Goal: Task Accomplishment & Management: Manage account settings

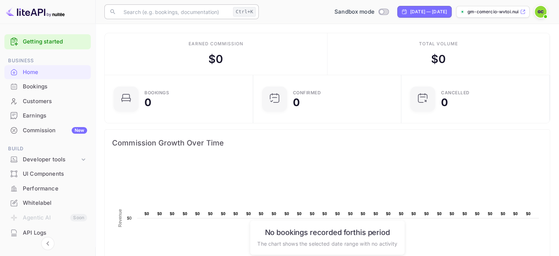
click at [194, 15] on input "text" at bounding box center [174, 11] width 111 height 15
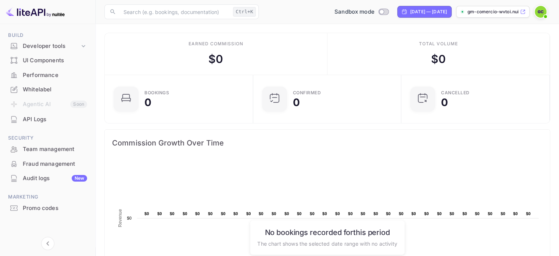
click at [47, 118] on div "API Logs" at bounding box center [55, 119] width 64 height 8
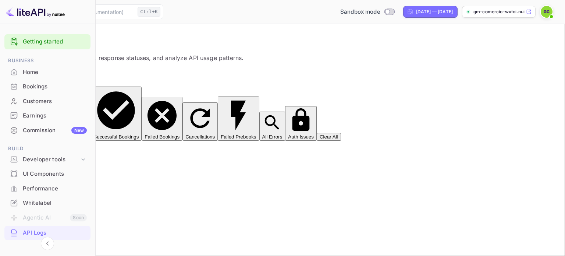
click at [31, 86] on div "Bookings" at bounding box center [55, 86] width 64 height 8
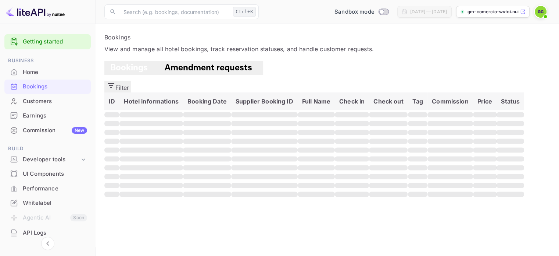
click at [518, 13] on p "gm-comercio-wvtoi.nuit..." at bounding box center [493, 11] width 51 height 7
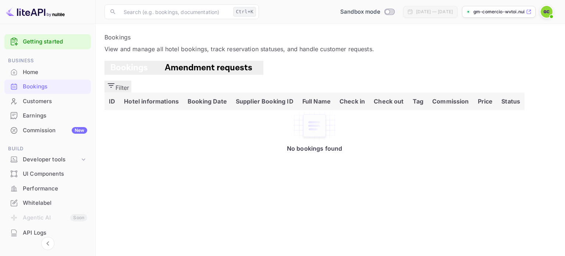
click at [196, 75] on button "Amendment requests" at bounding box center [209, 68] width 108 height 14
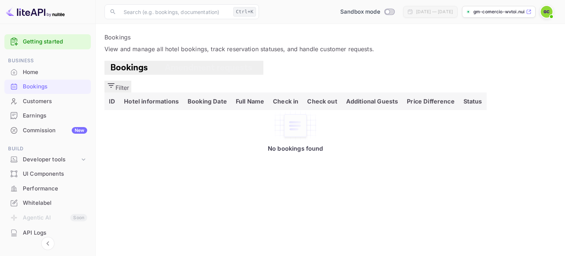
click at [135, 73] on span "Bookings" at bounding box center [128, 67] width 37 height 11
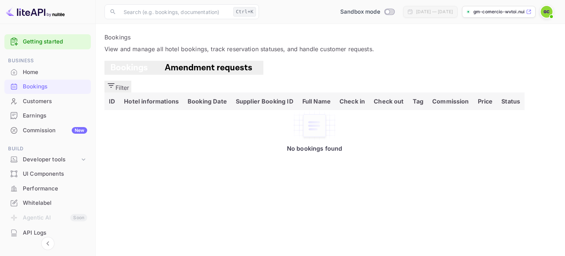
click at [37, 69] on div "Home" at bounding box center [55, 72] width 64 height 8
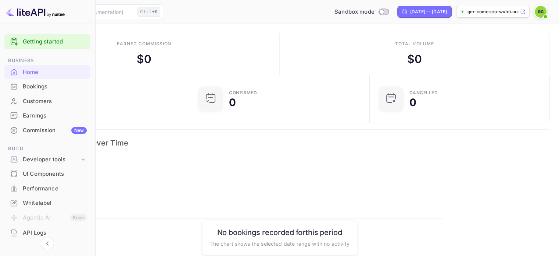
scroll to position [114, 138]
click at [56, 93] on div "Bookings" at bounding box center [47, 86] width 86 height 14
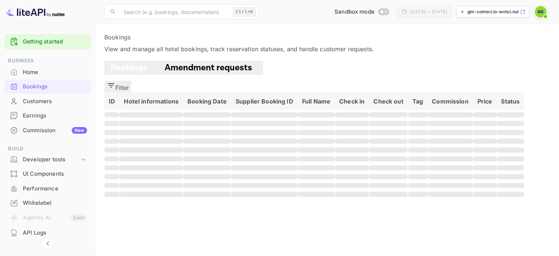
click at [31, 71] on div "Home" at bounding box center [55, 72] width 64 height 8
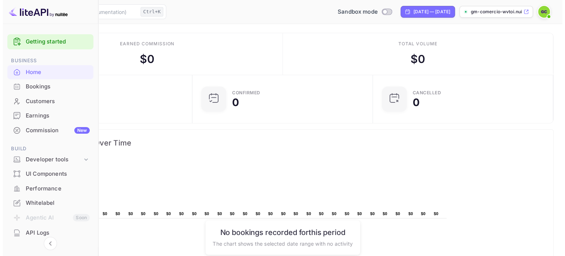
scroll to position [114, 138]
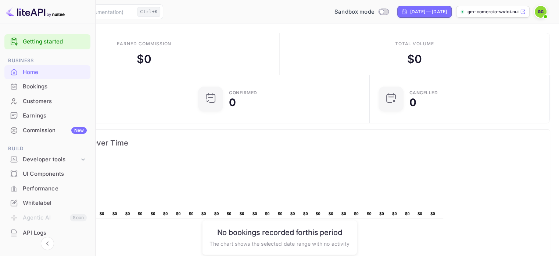
click at [40, 82] on div "Bookings" at bounding box center [47, 86] width 86 height 14
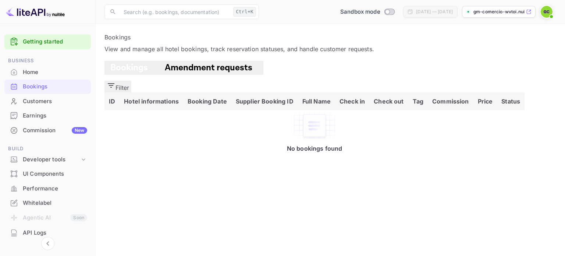
click at [63, 101] on div "Customers" at bounding box center [55, 101] width 64 height 8
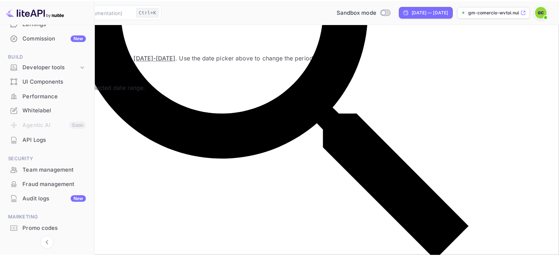
scroll to position [60, 0]
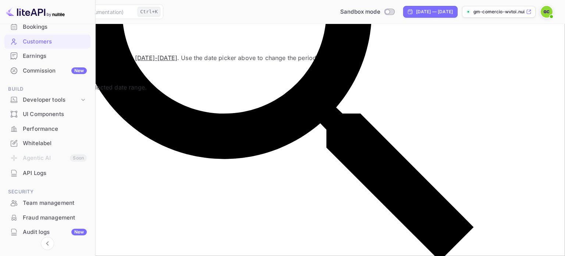
click at [43, 171] on div "API Logs" at bounding box center [55, 173] width 64 height 8
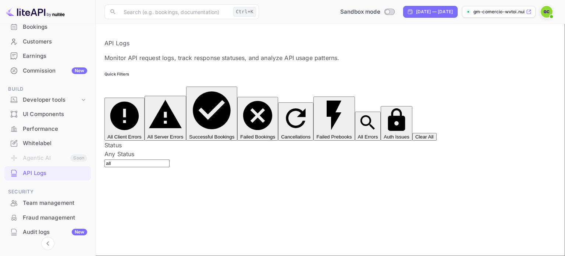
click at [43, 24] on div "Bookings" at bounding box center [55, 27] width 64 height 8
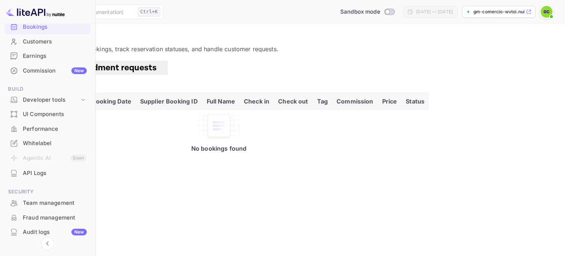
click at [549, 17] on span at bounding box center [550, 16] width 7 height 7
click at [36, 255] on div at bounding box center [282, 256] width 565 height 0
click at [40, 39] on div "Customers" at bounding box center [55, 41] width 64 height 8
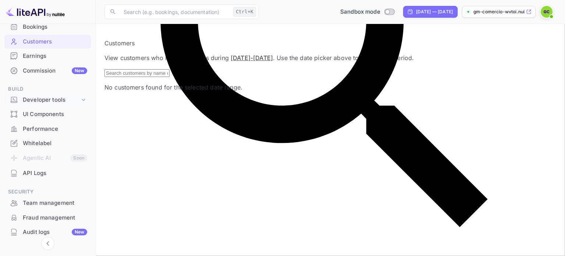
click at [54, 100] on div "Developer tools" at bounding box center [51, 100] width 57 height 8
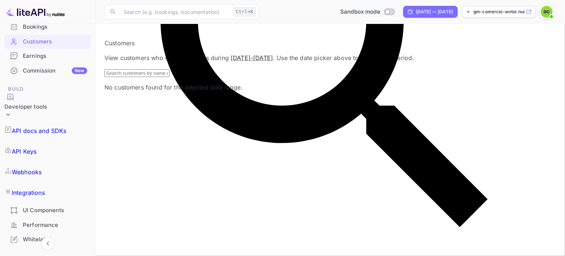
click at [56, 126] on p "API docs and SDKs" at bounding box center [39, 130] width 55 height 9
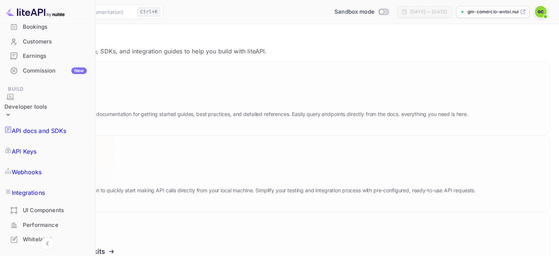
scroll to position [9, 0]
click at [124, 99] on icon at bounding box center [66, 98] width 114 height 76
click at [36, 147] on p "API Keys" at bounding box center [24, 151] width 25 height 9
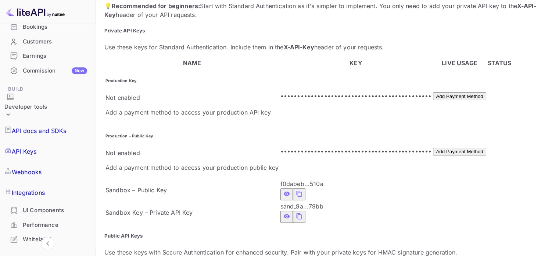
scroll to position [207, 0]
